Goal: Task Accomplishment & Management: Manage account settings

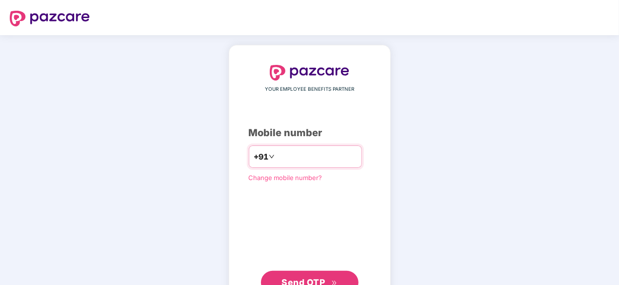
click at [297, 151] on input "number" at bounding box center [317, 157] width 80 height 16
type input "**********"
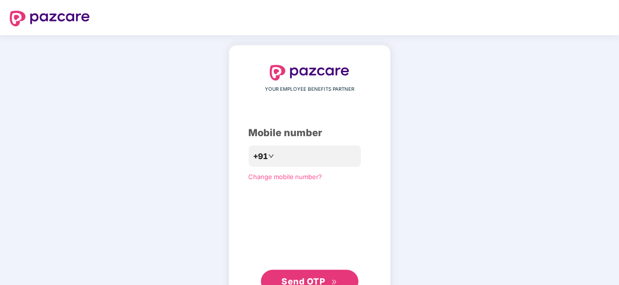
click at [310, 275] on span "Send OTP" at bounding box center [309, 282] width 56 height 14
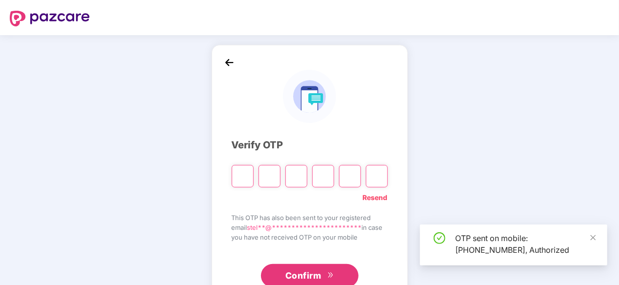
type input "*"
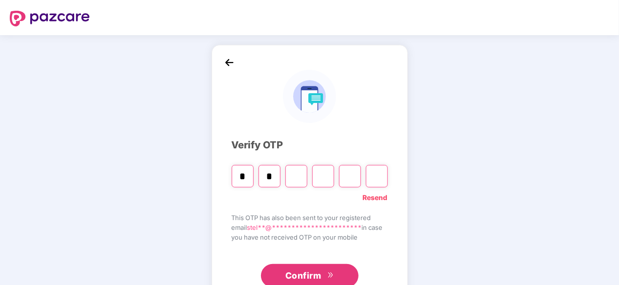
type input "*"
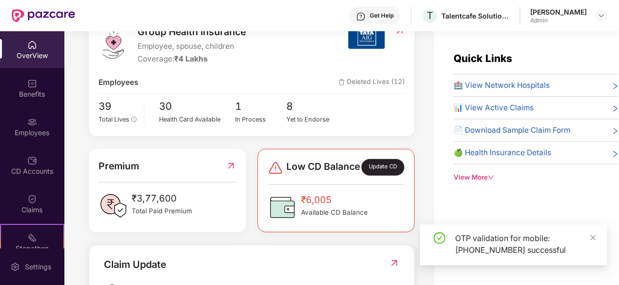
scroll to position [150, 0]
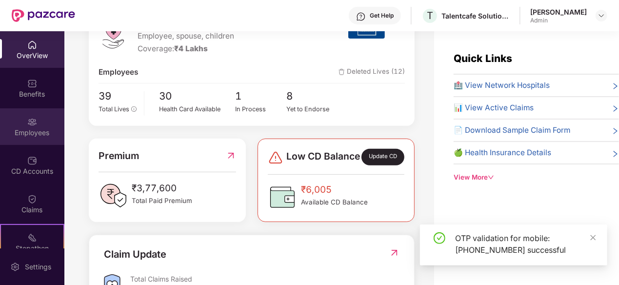
click at [36, 132] on div "Employees" at bounding box center [32, 133] width 64 height 10
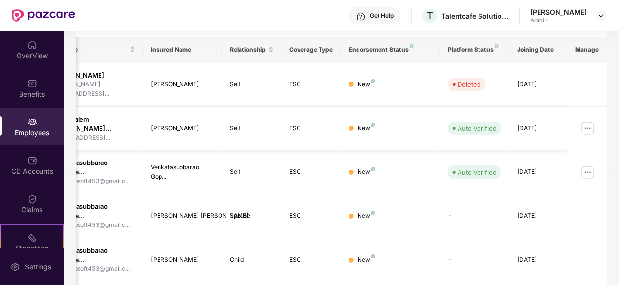
scroll to position [0, 102]
click at [595, 120] on img at bounding box center [588, 128] width 16 height 16
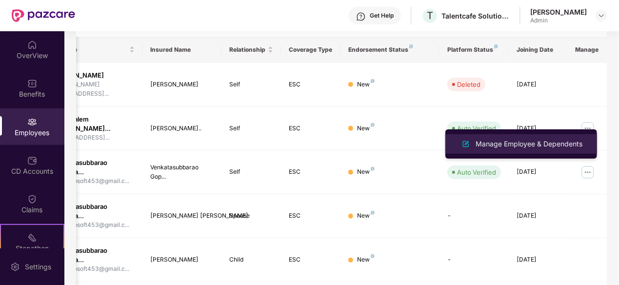
click at [536, 140] on div "Manage Employee & Dependents" at bounding box center [529, 143] width 111 height 11
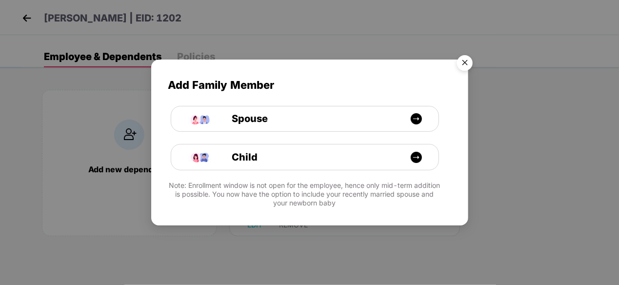
click at [465, 64] on img "Close" at bounding box center [464, 64] width 27 height 27
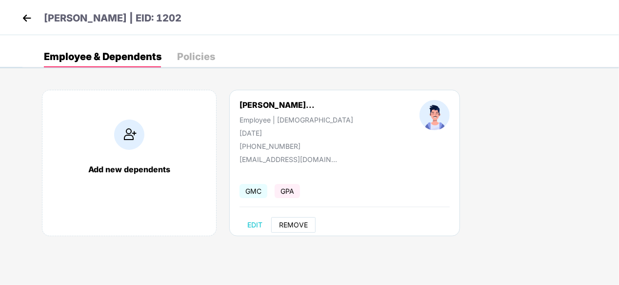
click at [283, 226] on span "REMOVE" at bounding box center [293, 225] width 29 height 8
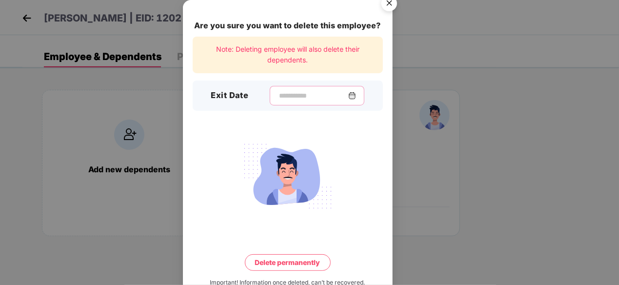
click at [298, 97] on input at bounding box center [313, 96] width 70 height 10
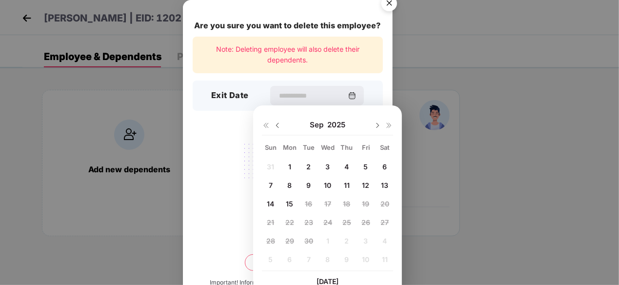
click at [366, 187] on span "12" at bounding box center [365, 185] width 7 height 8
type input "**********"
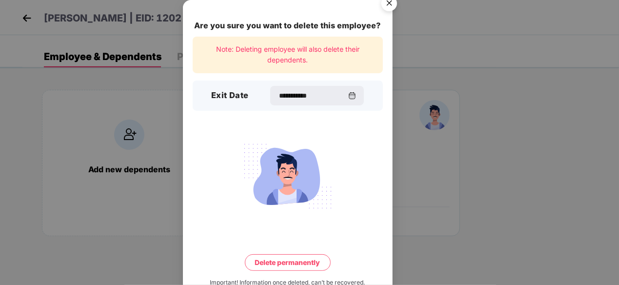
scroll to position [26, 0]
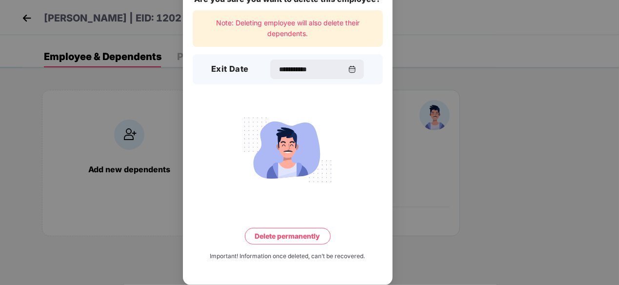
click at [264, 236] on button "Delete permanently" at bounding box center [288, 236] width 86 height 17
